Goal: Task Accomplishment & Management: Complete application form

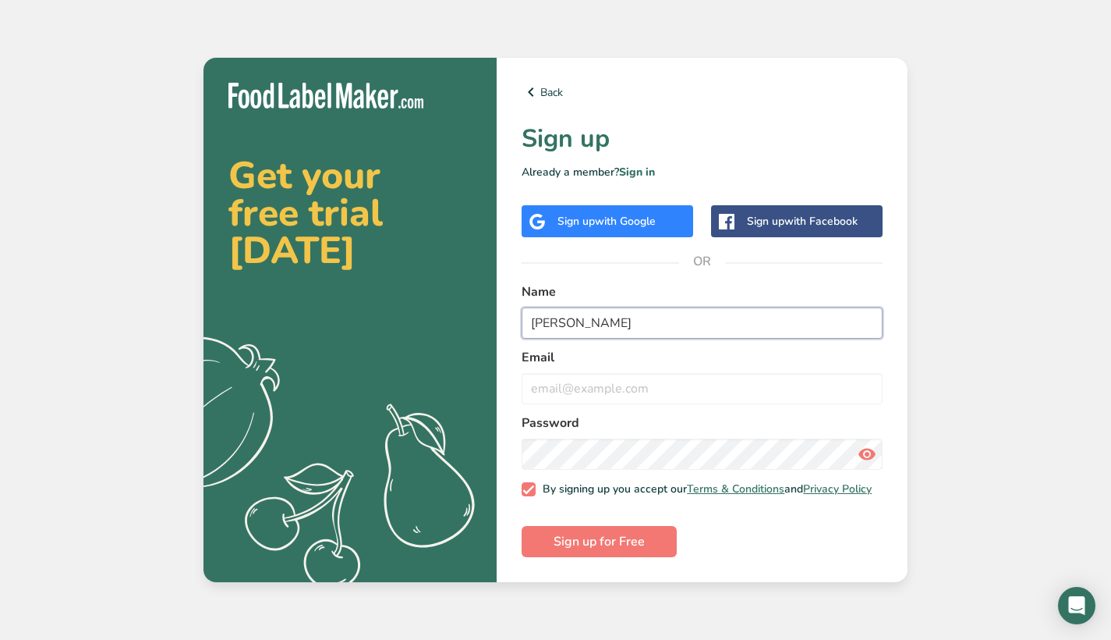
type input "[PERSON_NAME]"
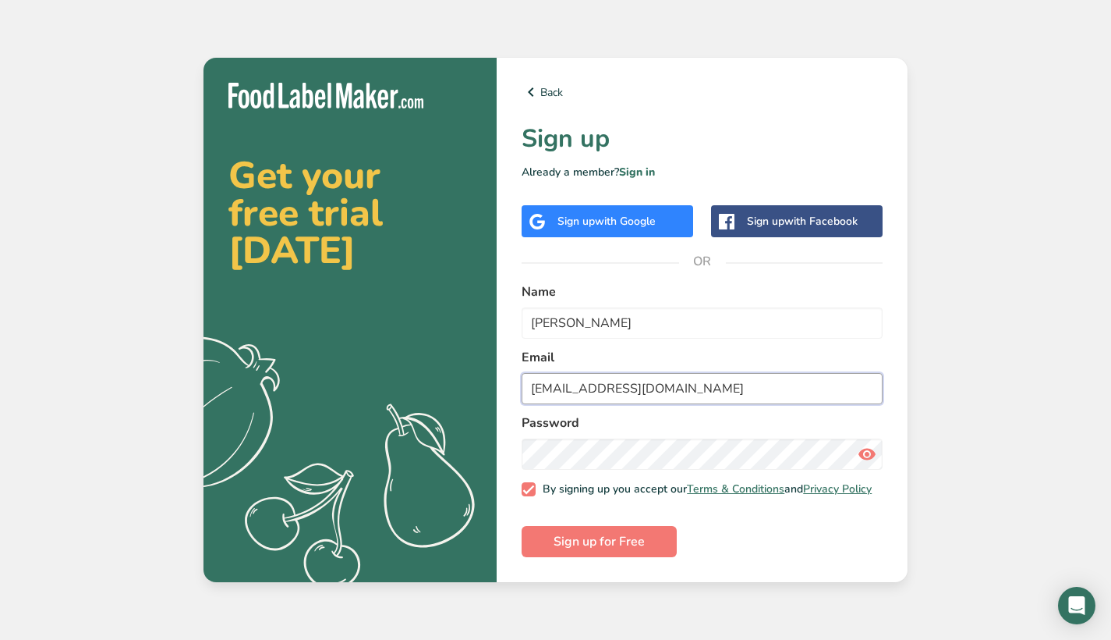
type input "[EMAIL_ADDRESS][DOMAIN_NAME]"
click at [658, 466] on form "Name [PERSON_NAME] Email [EMAIL_ADDRESS][DOMAIN_NAME] Password By signing up yo…" at bounding box center [702, 419] width 361 height 275
click at [512, 446] on div "Back Sign up Already a member? Sign in Sign up with Google Sign up with Faceboo…" at bounding box center [702, 320] width 411 height 524
click at [871, 445] on icon at bounding box center [867, 454] width 19 height 28
click at [641, 551] on span "Sign up for Free" at bounding box center [599, 541] width 91 height 19
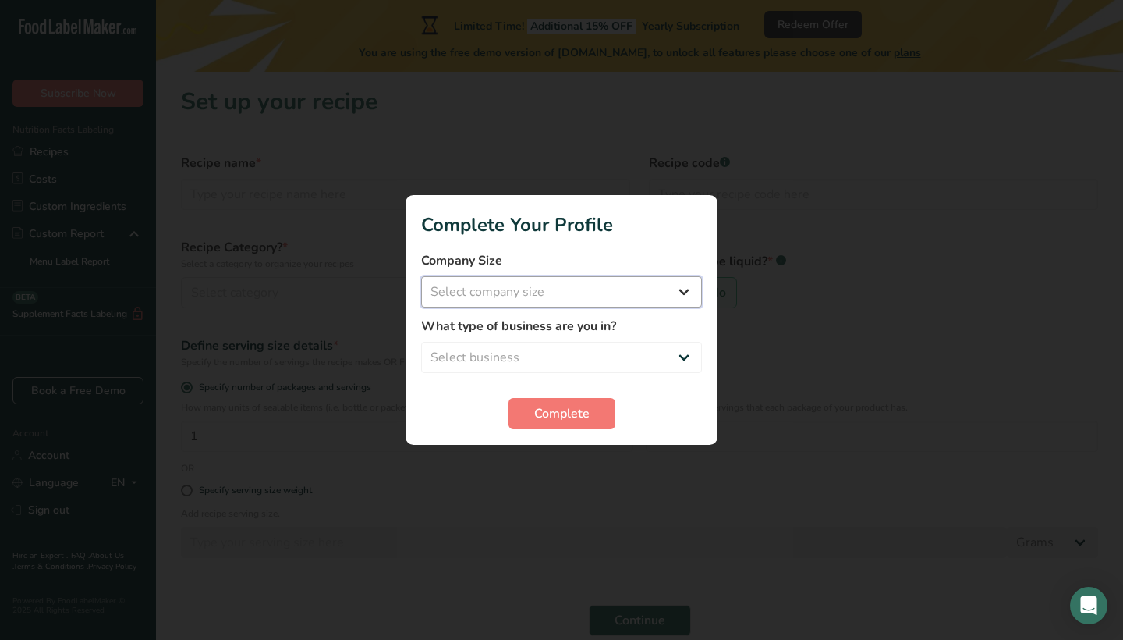
select select "1"
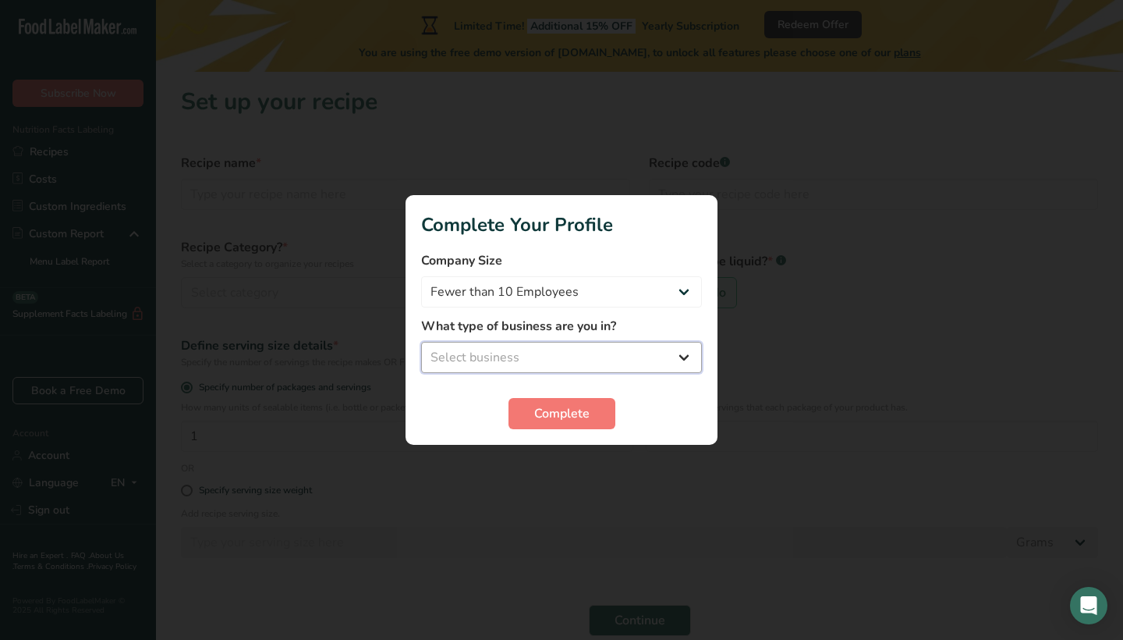
select select "8"
click at [581, 417] on span "Complete" at bounding box center [561, 413] width 55 height 19
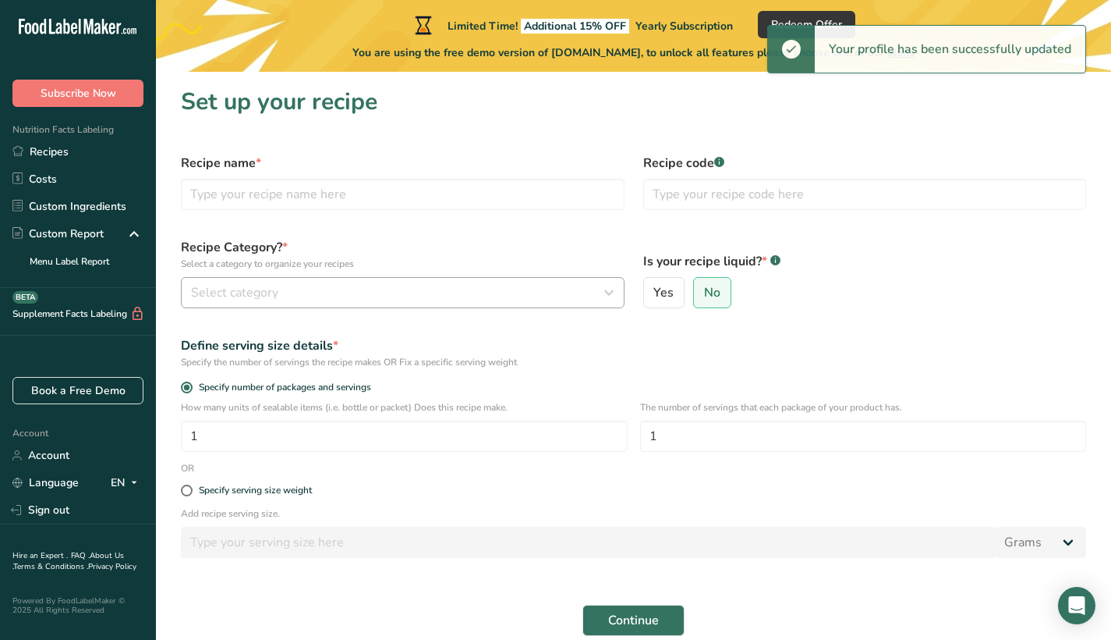
click at [456, 293] on div "Select category" at bounding box center [398, 292] width 414 height 19
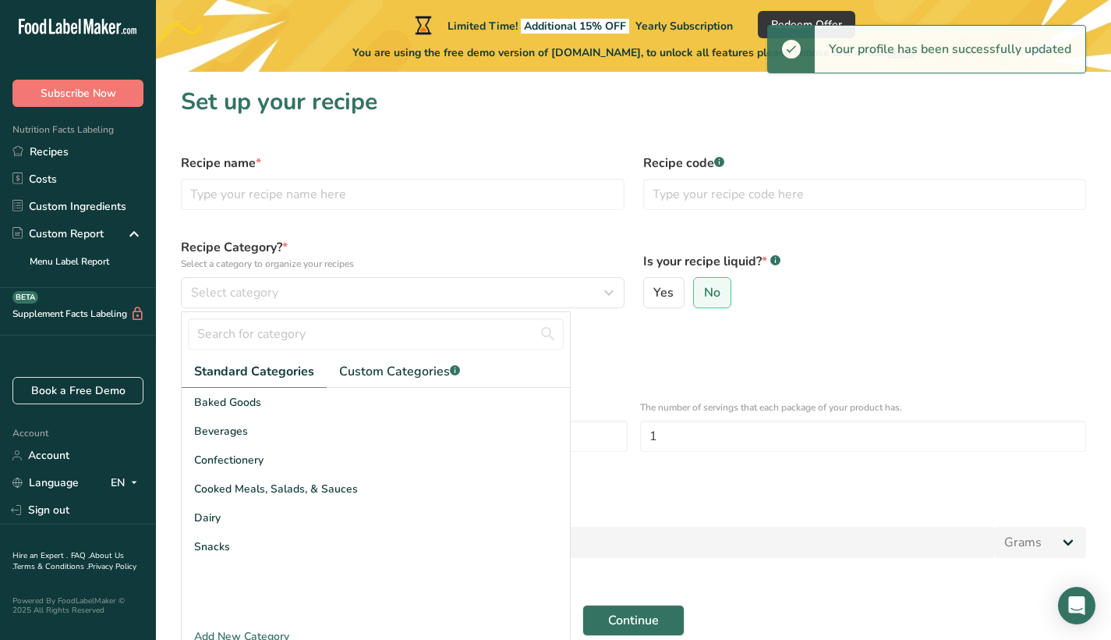
scroll to position [71, 0]
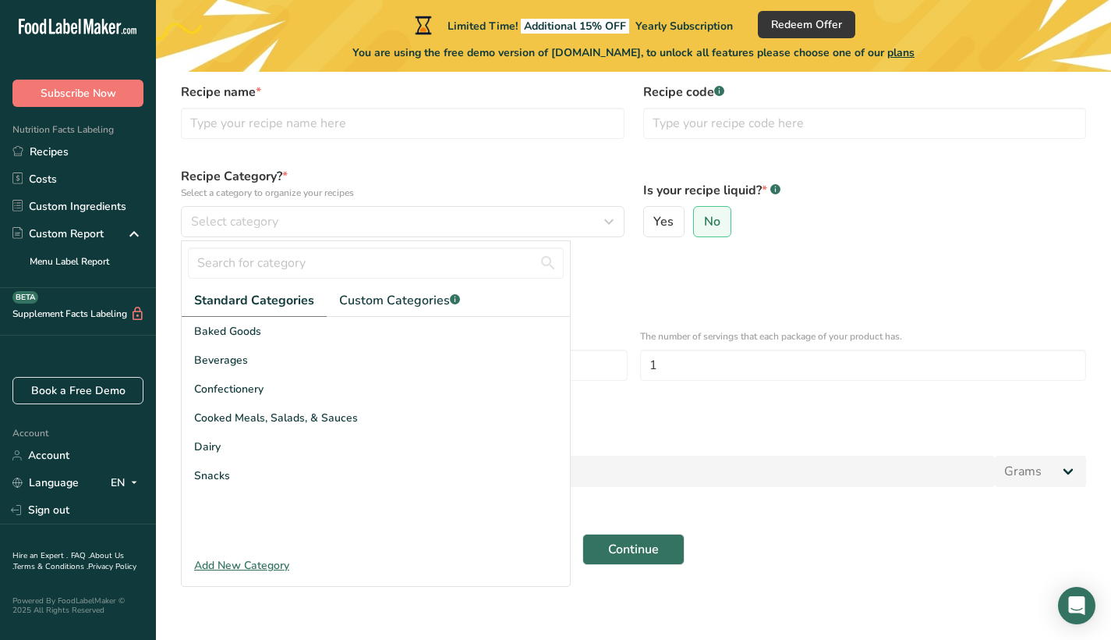
click at [275, 564] on div "Add New Category" at bounding box center [376, 565] width 388 height 16
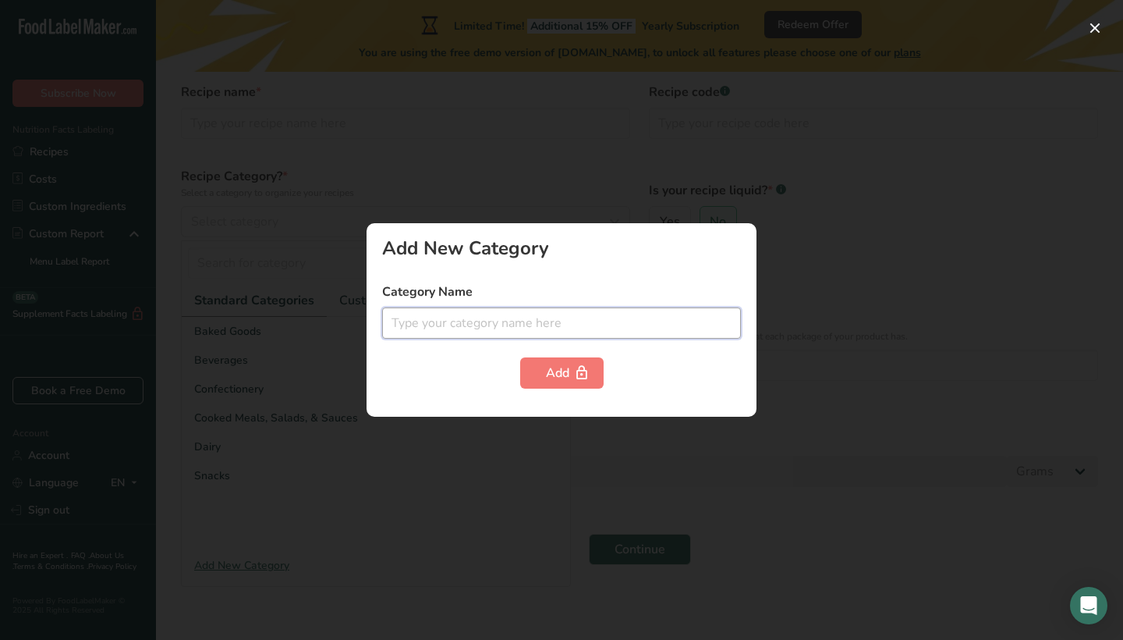
click at [559, 322] on input "text" at bounding box center [561, 322] width 359 height 31
type input "Meat"
click at [823, 342] on div at bounding box center [561, 320] width 1123 height 640
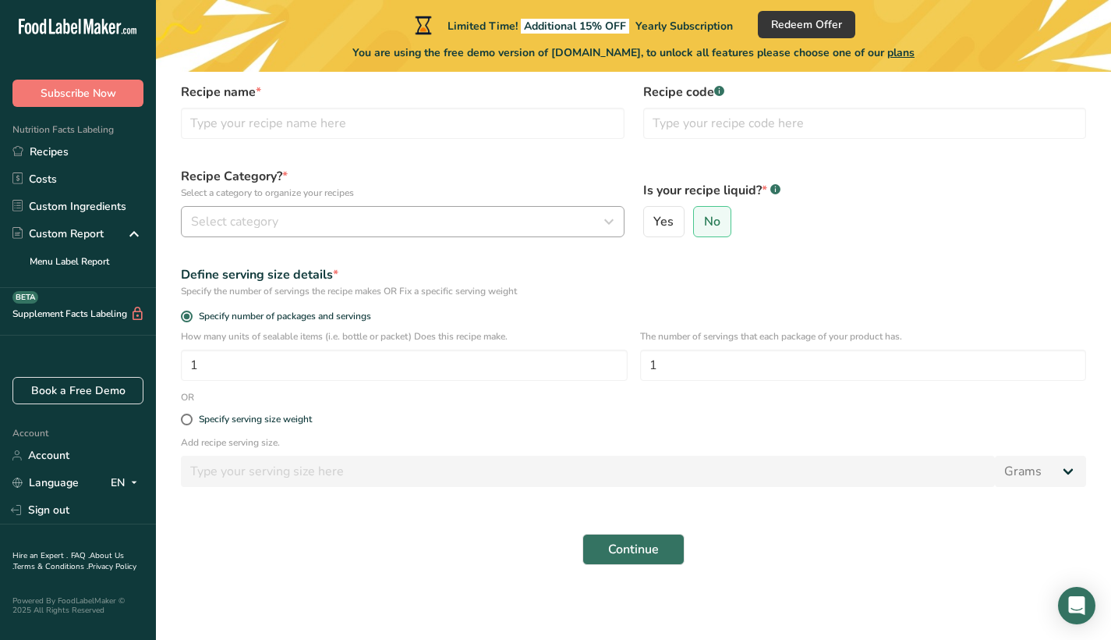
click at [342, 224] on div "Select category" at bounding box center [398, 221] width 414 height 19
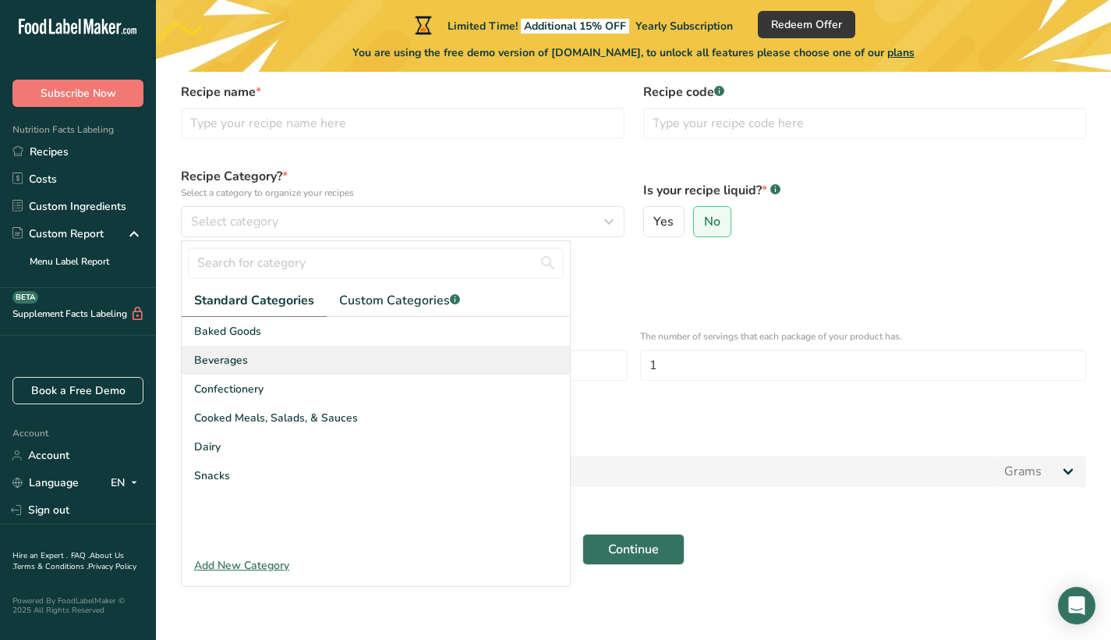
click at [236, 367] on span "Beverages" at bounding box center [221, 360] width 54 height 16
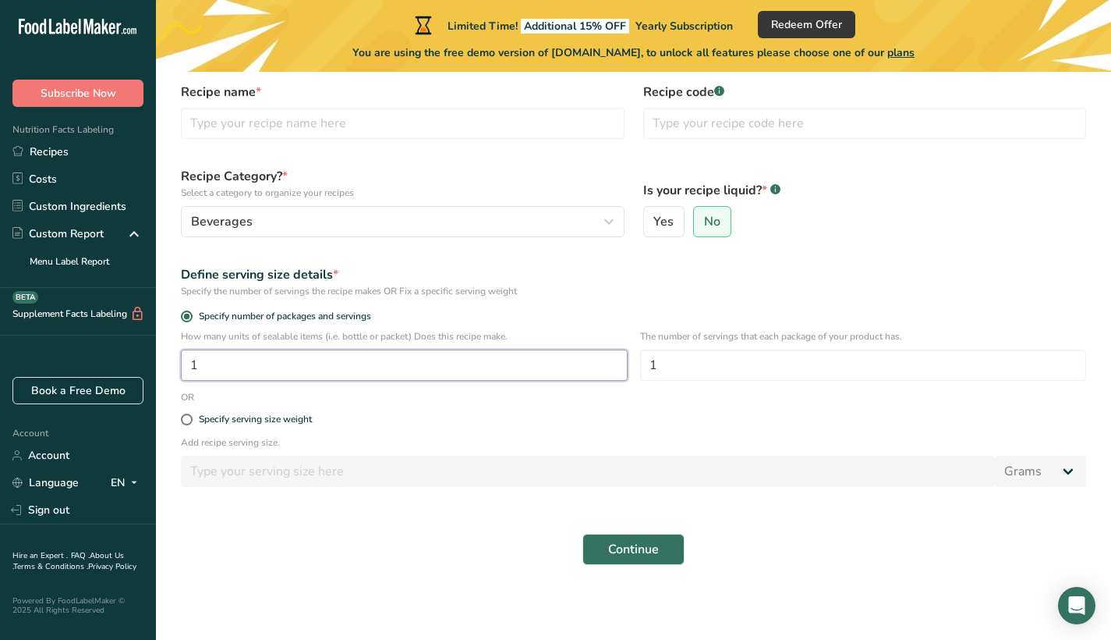
click at [353, 367] on input "1" at bounding box center [404, 364] width 447 height 31
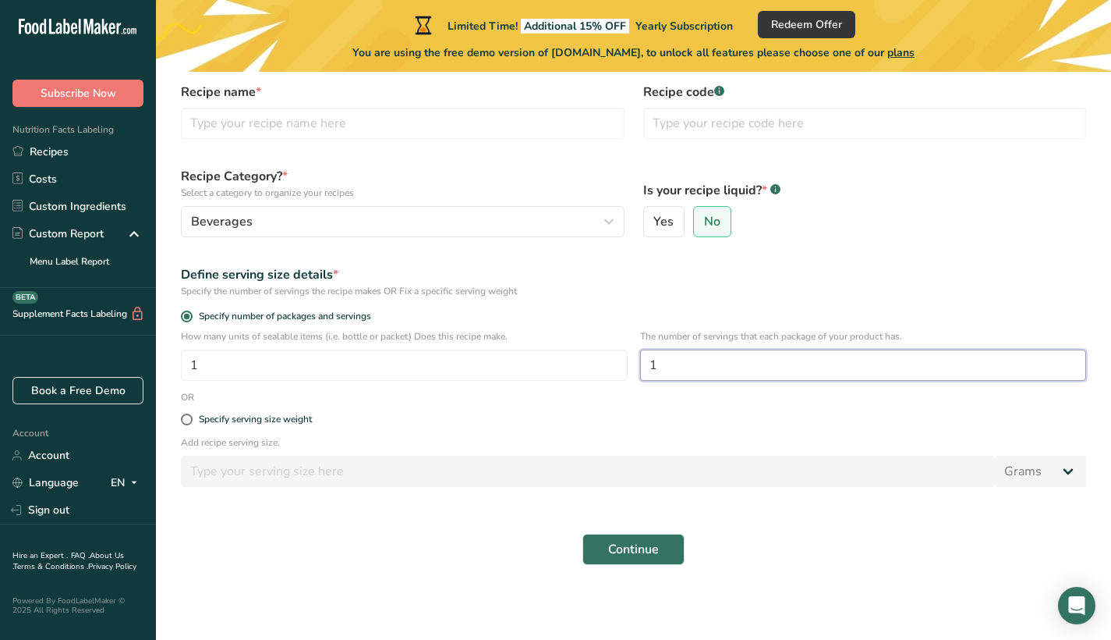
click at [761, 367] on input "1" at bounding box center [863, 364] width 447 height 31
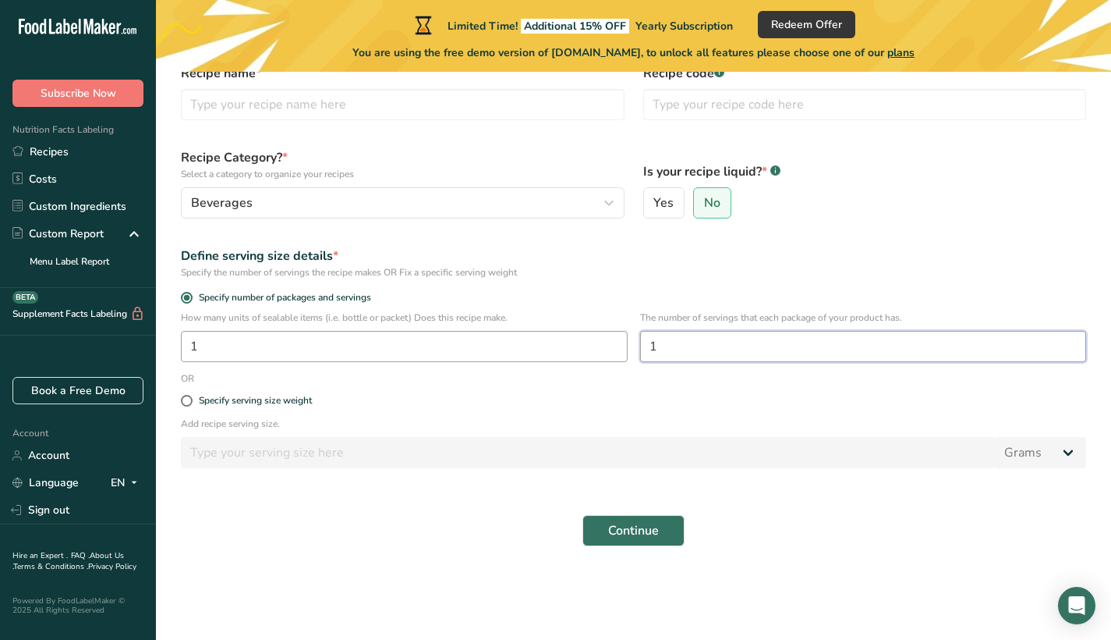
scroll to position [0, 0]
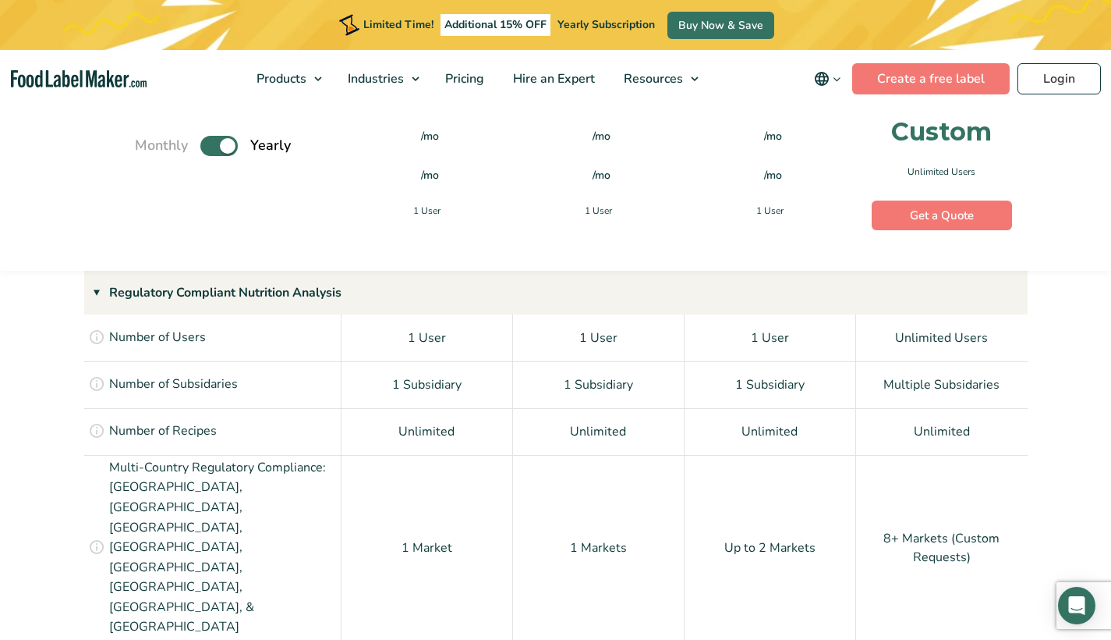
scroll to position [1238, 0]
